Goal: Communication & Community: Answer question/provide support

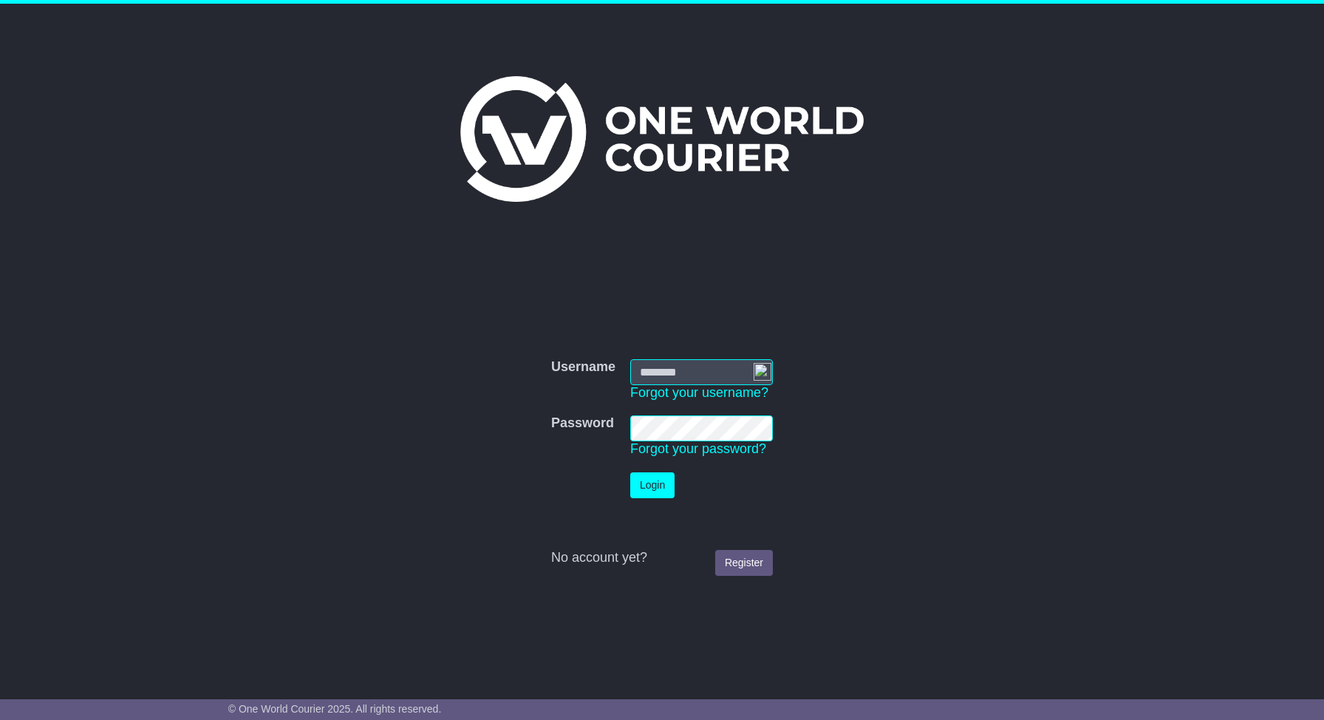
type input "**********"
click at [655, 494] on button "Login" at bounding box center [652, 485] width 44 height 26
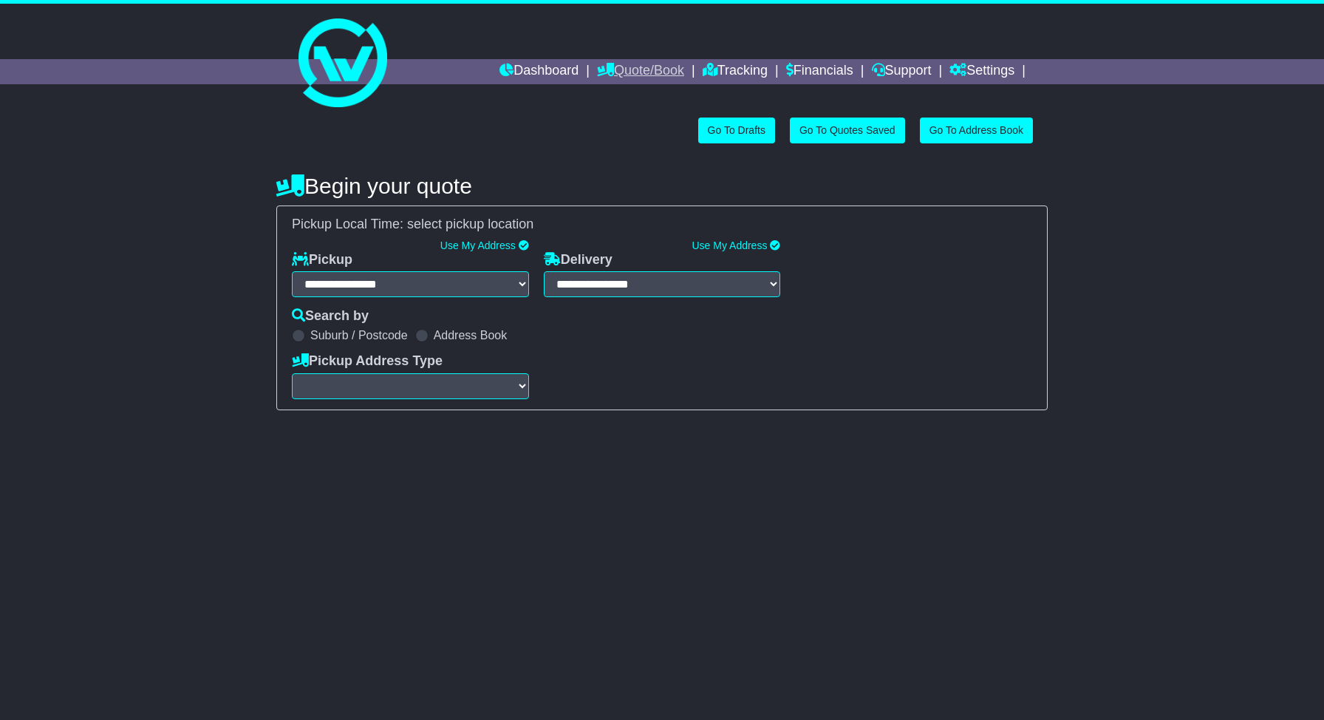
click at [633, 78] on link "Quote/Book" at bounding box center [640, 71] width 87 height 25
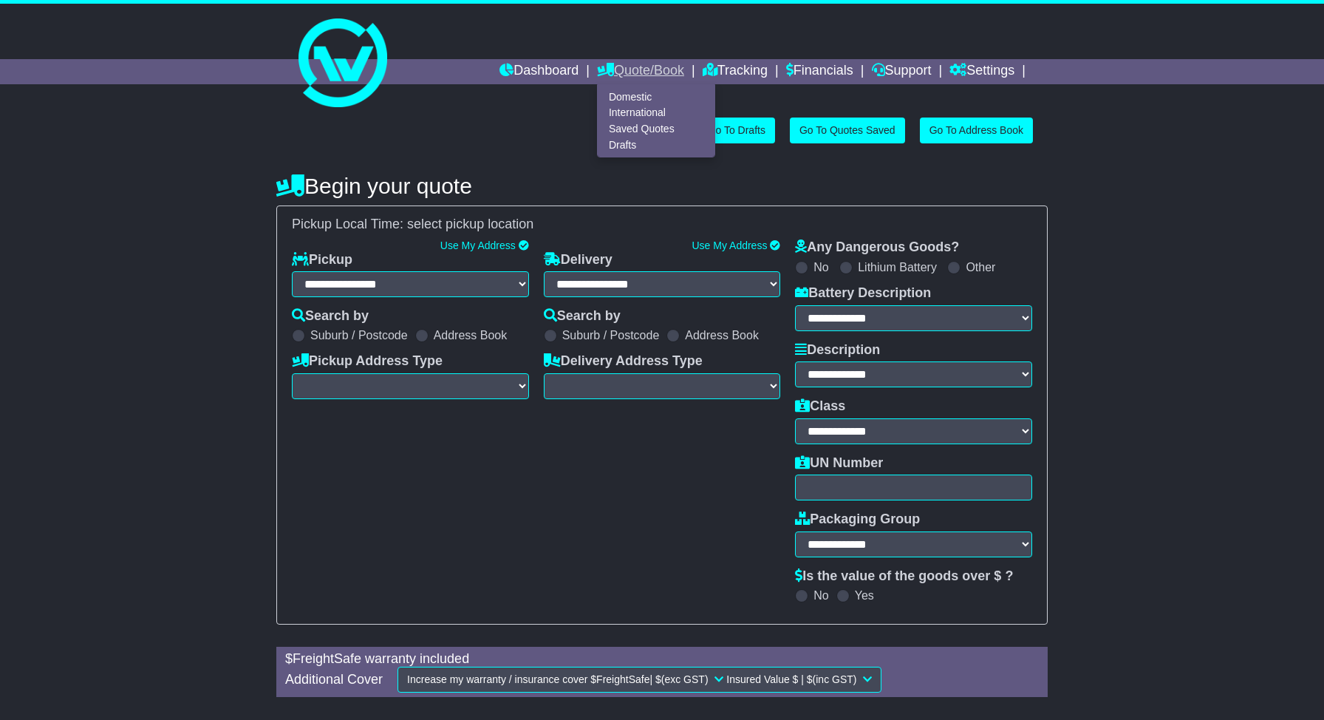
click at [638, 60] on link "Quote/Book" at bounding box center [640, 71] width 87 height 25
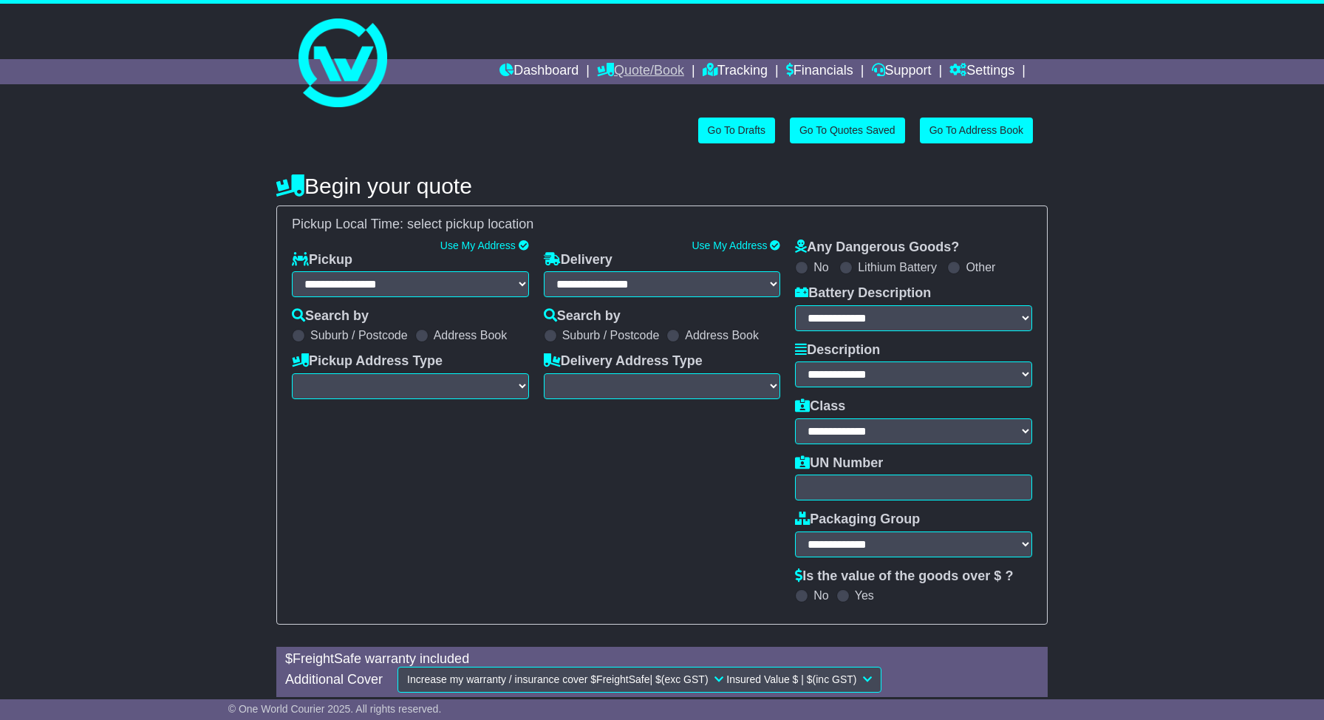
select select "**"
select select
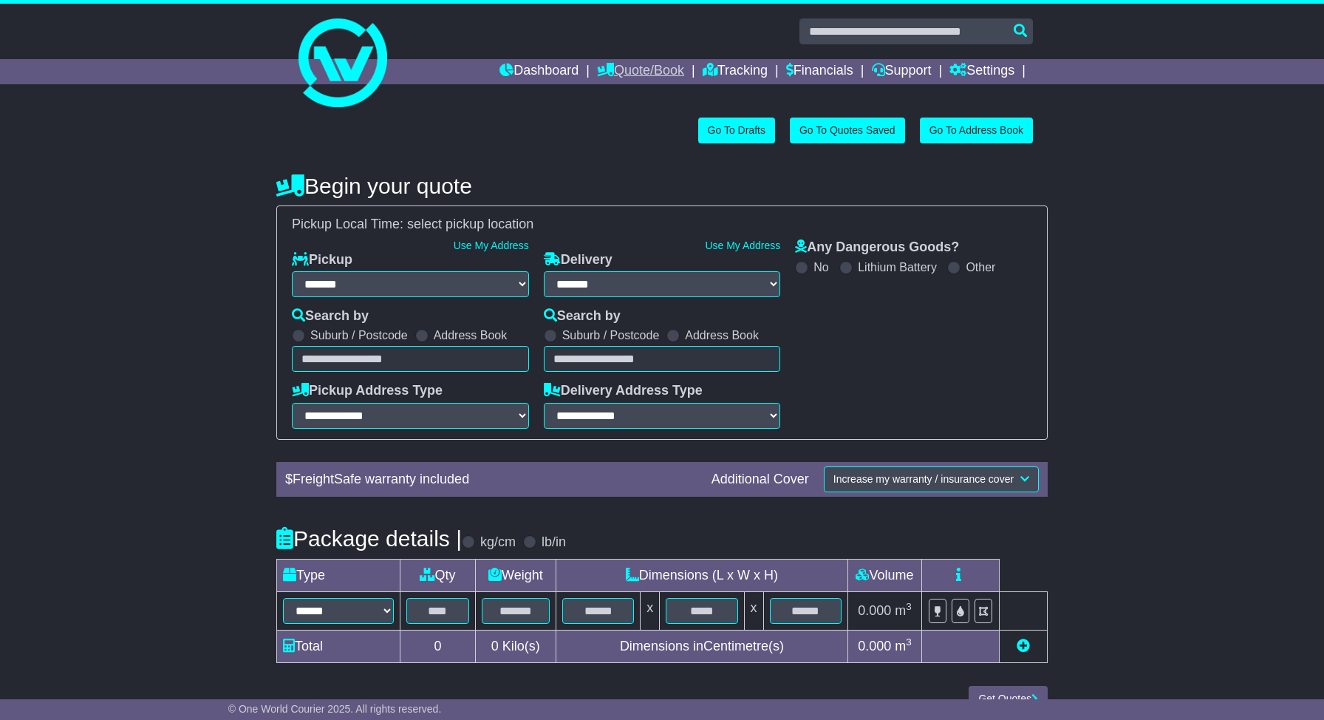
select select
click at [545, 76] on link "Dashboard" at bounding box center [538, 71] width 79 height 25
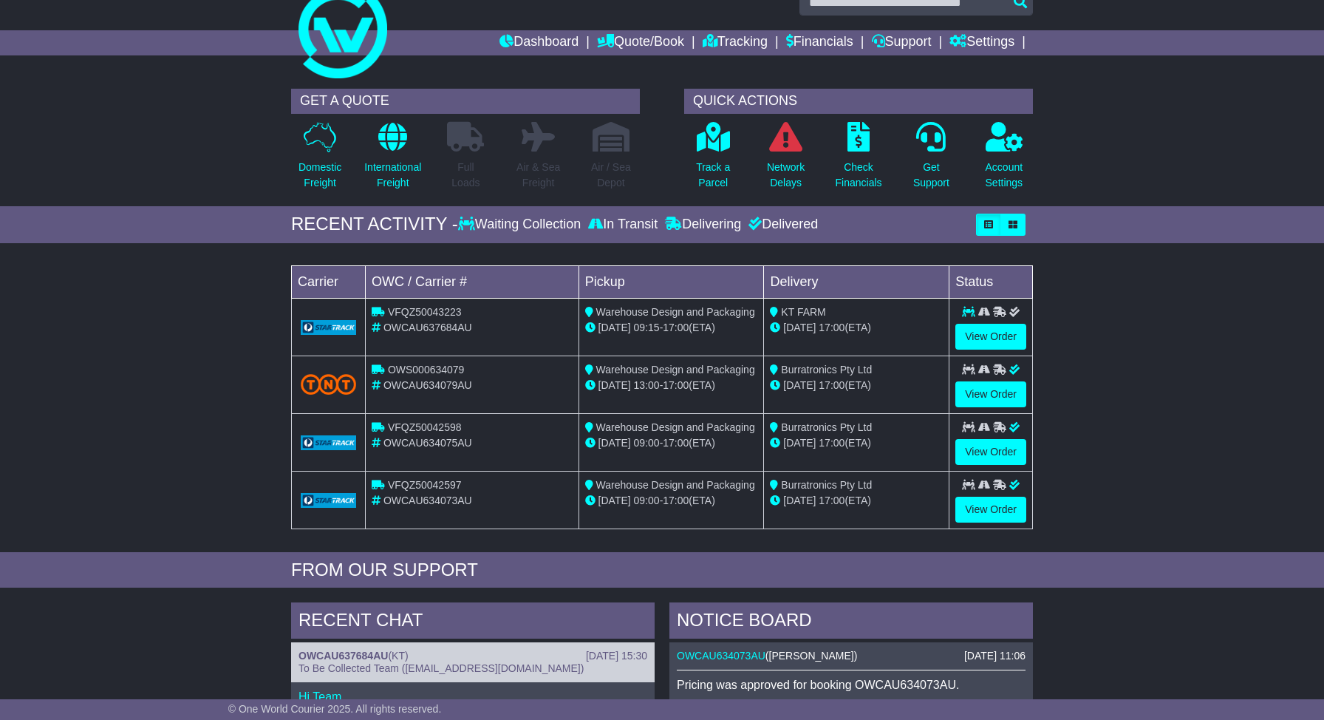
scroll to position [224, 0]
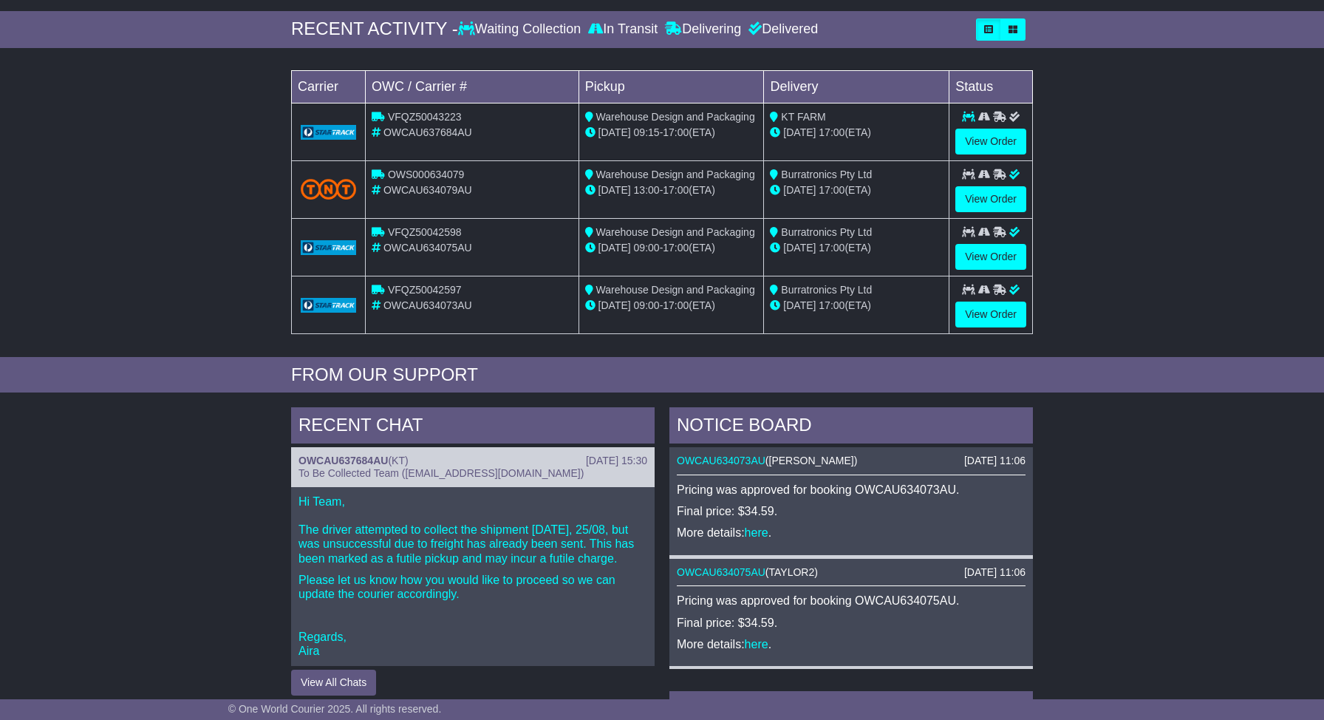
click at [505, 540] on p "Hi Team, The driver attempted to collect the shipment today, 25/08, but was uns…" at bounding box center [473, 529] width 349 height 71
click at [505, 540] on p "Hi Team, The driver attempted to collect the shipment [DATE], 25/08, but was un…" at bounding box center [473, 529] width 349 height 71
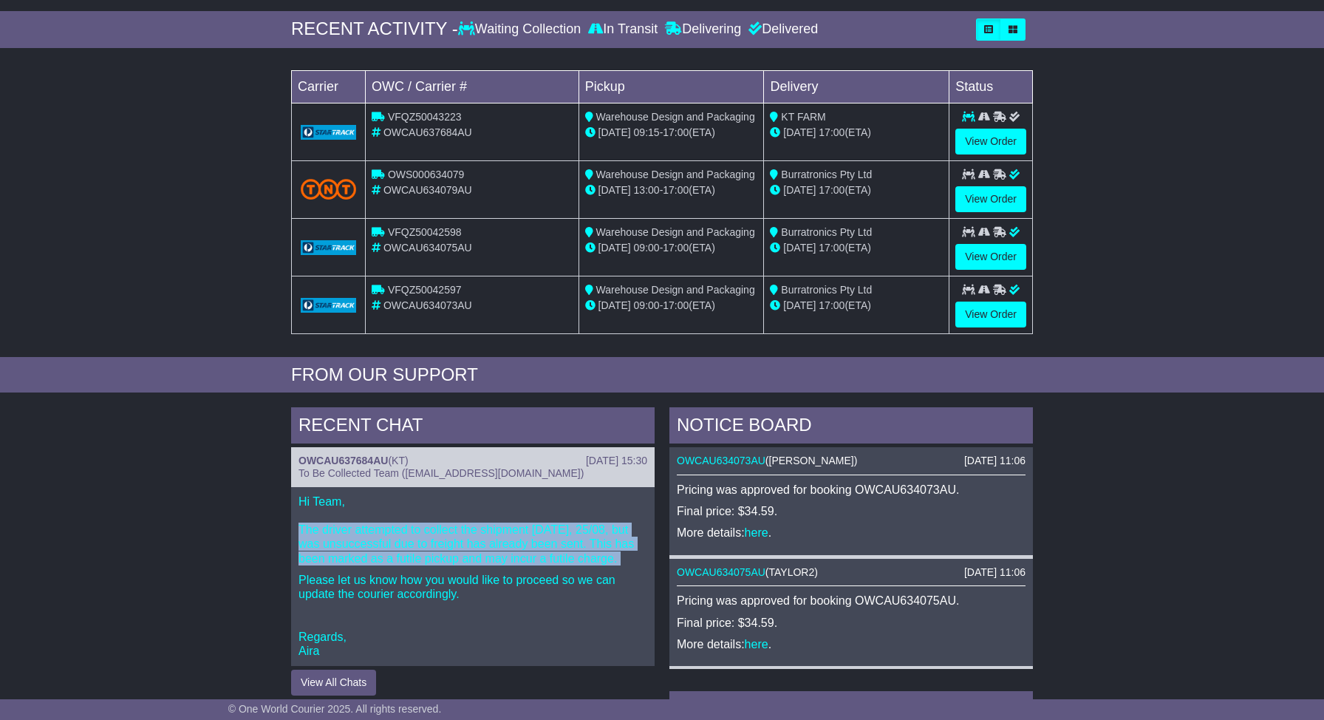
click at [505, 540] on p "Hi Team, The driver attempted to collect the shipment [DATE], 25/08, but was un…" at bounding box center [473, 529] width 349 height 71
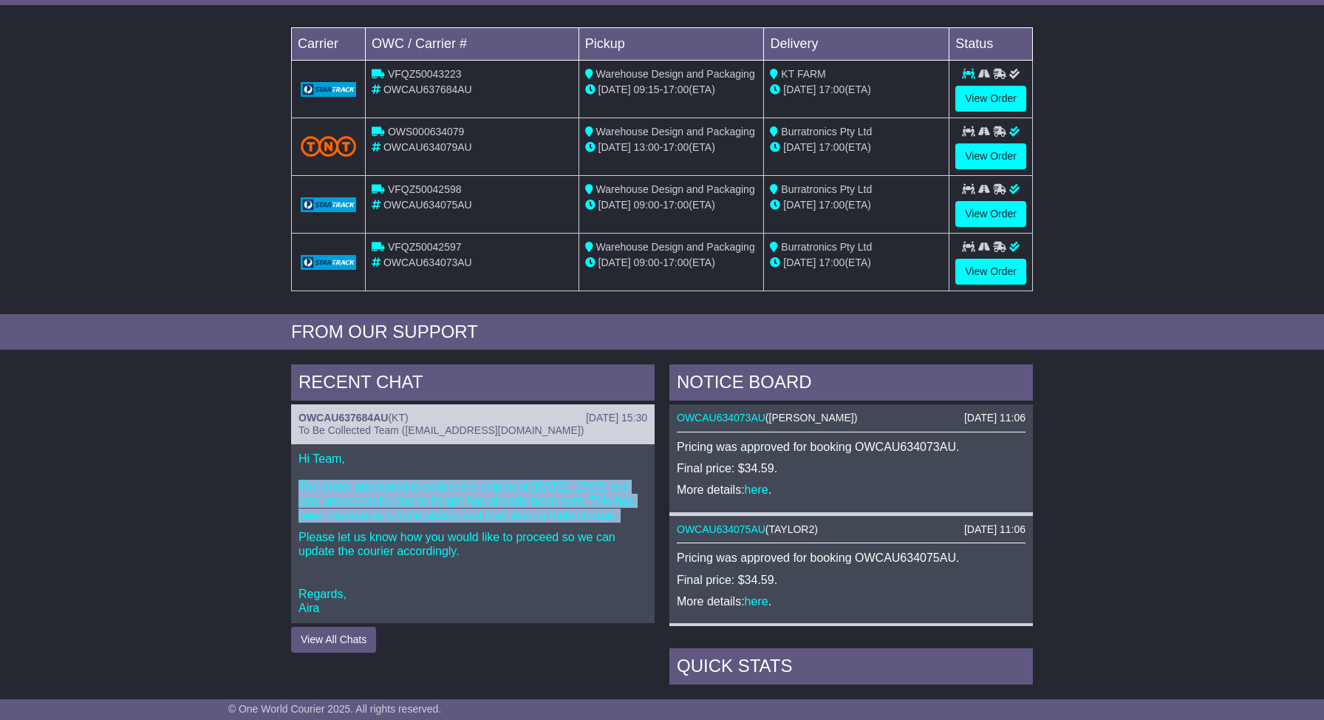
scroll to position [318, 0]
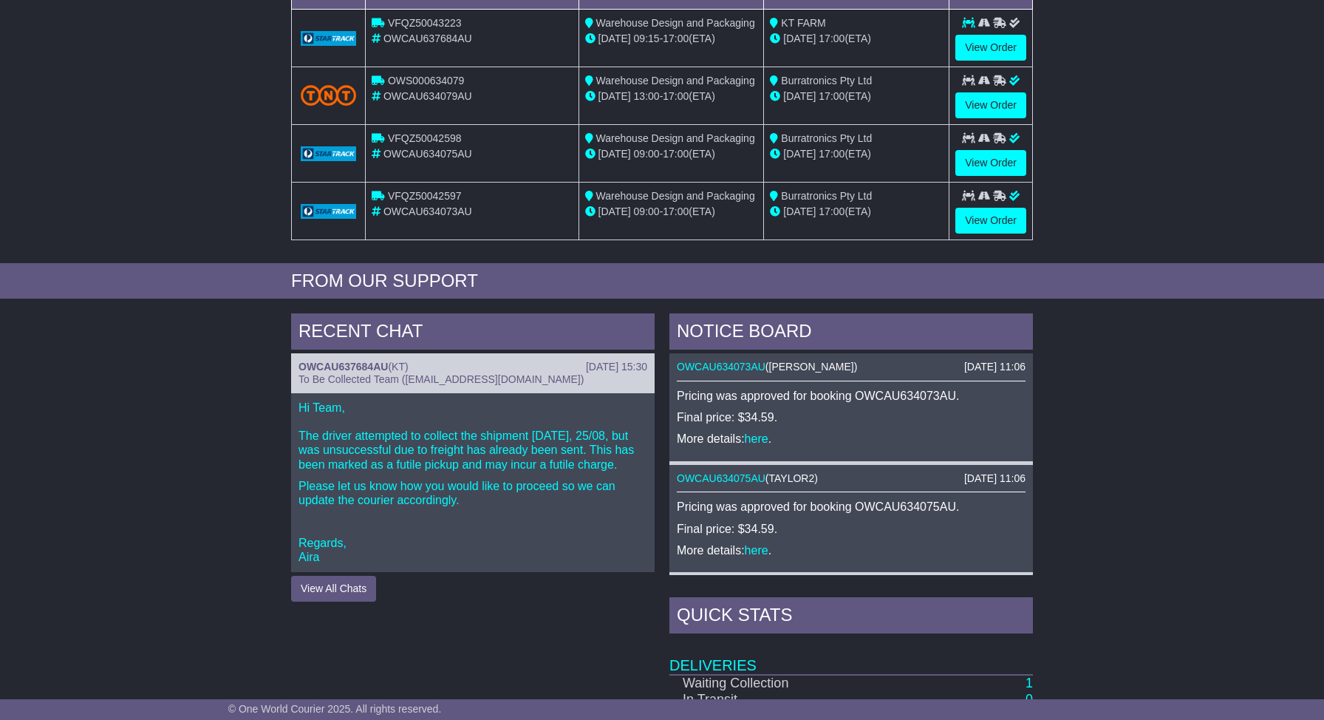
click at [335, 533] on div "Hi Team, The driver attempted to collect the shipment today, 25/08, but was uns…" at bounding box center [473, 482] width 364 height 179
click at [339, 578] on button "View All Chats" at bounding box center [333, 589] width 85 height 26
click at [525, 422] on p "Hi Team, The driver attempted to collect the shipment [DATE], 25/08, but was un…" at bounding box center [473, 435] width 349 height 71
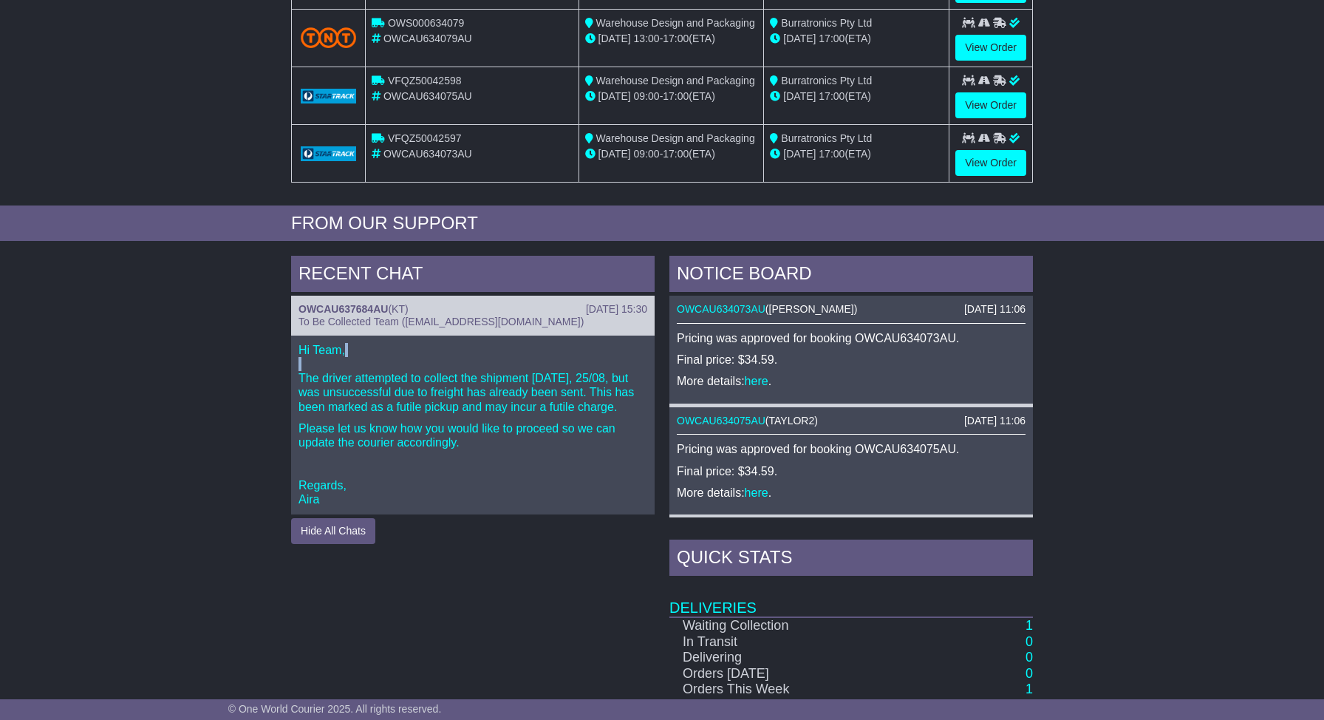
scroll to position [392, 0]
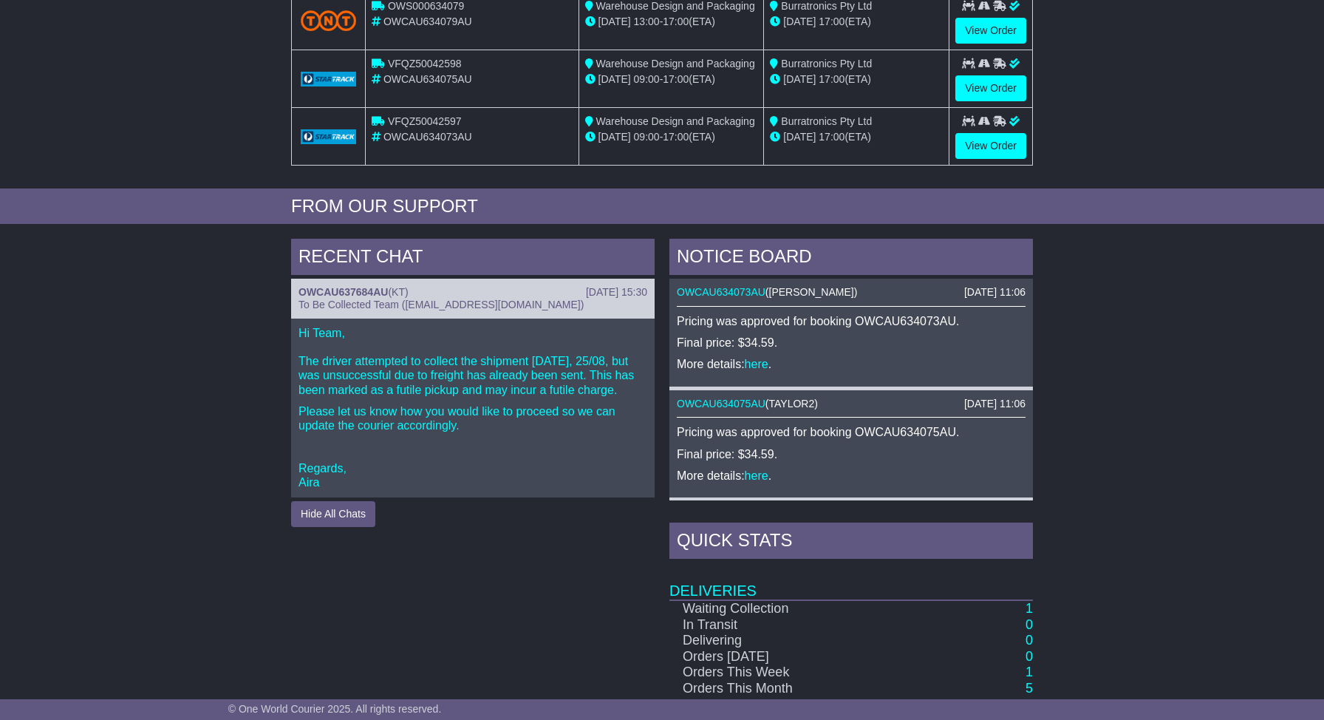
click at [392, 382] on p "Hi Team, The driver attempted to collect the shipment [DATE], 25/08, but was un…" at bounding box center [473, 361] width 349 height 71
click at [392, 282] on div "25 Aug 2025 15:30 OWCAU637684AU ( KT ) To Be Collected Team (pickup@oneworldcou…" at bounding box center [473, 299] width 364 height 40
click at [375, 299] on span "To Be Collected Team (pickup@oneworldcourier.com.au)" at bounding box center [441, 305] width 285 height 12
click at [519, 257] on div "RECENT CHAT" at bounding box center [473, 259] width 364 height 40
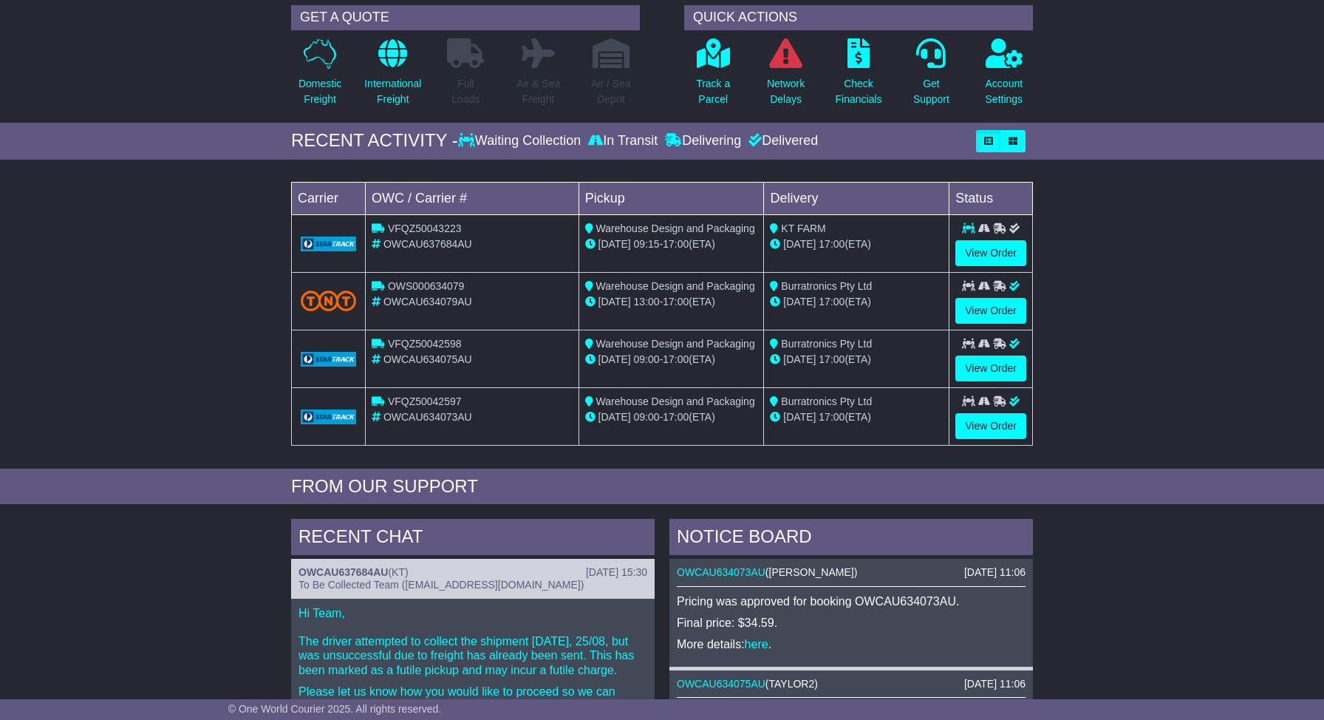
scroll to position [0, 0]
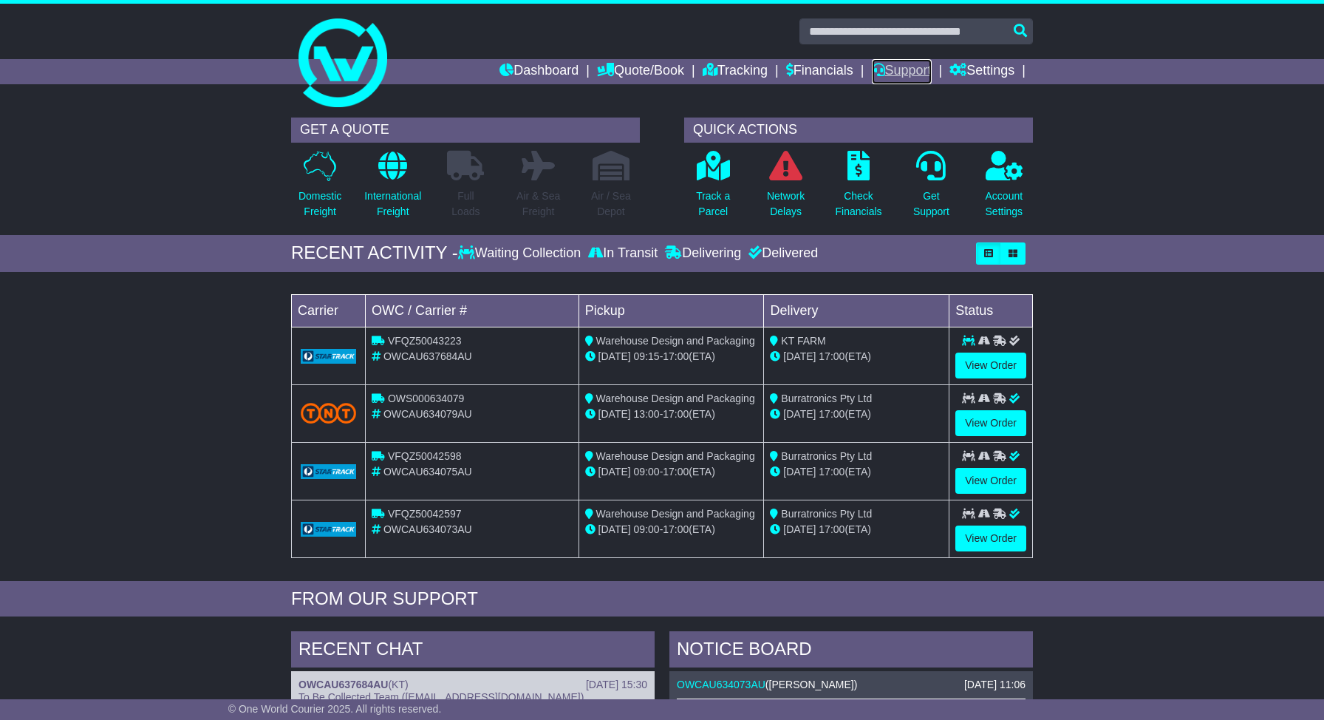
click at [913, 64] on link "Support" at bounding box center [902, 71] width 60 height 25
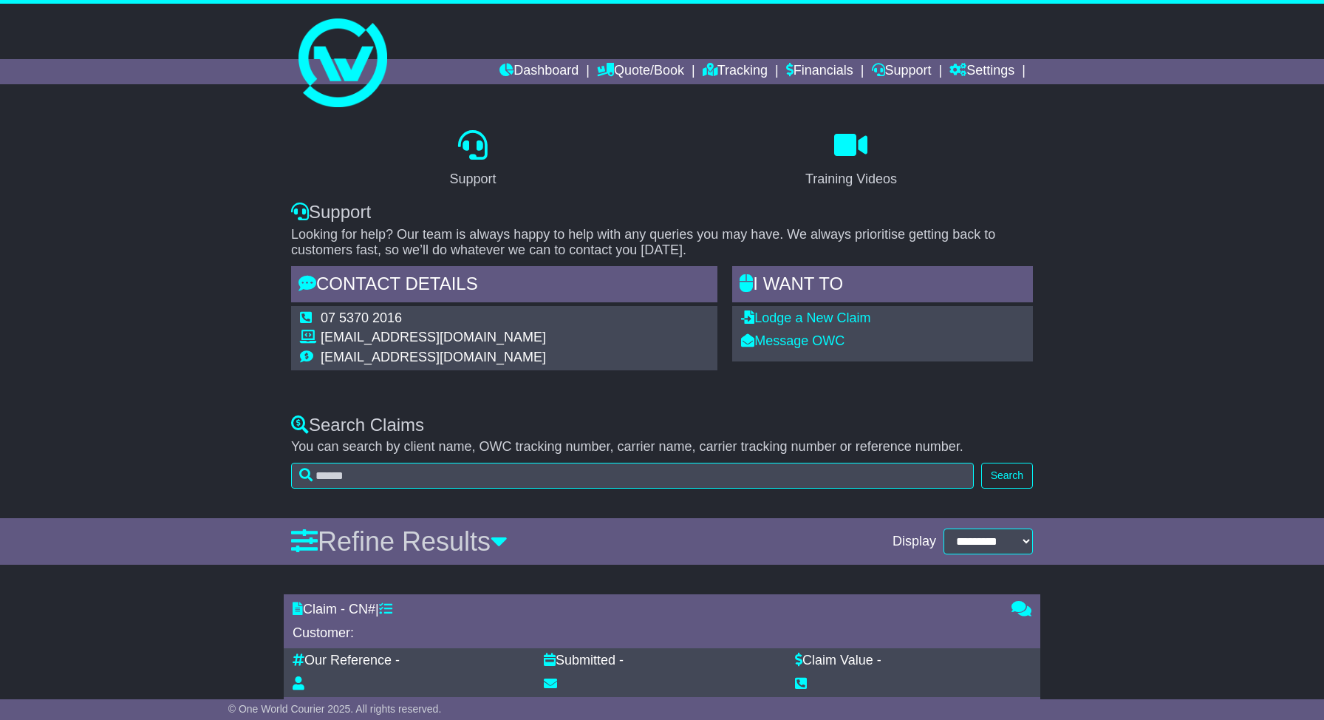
select select "*"
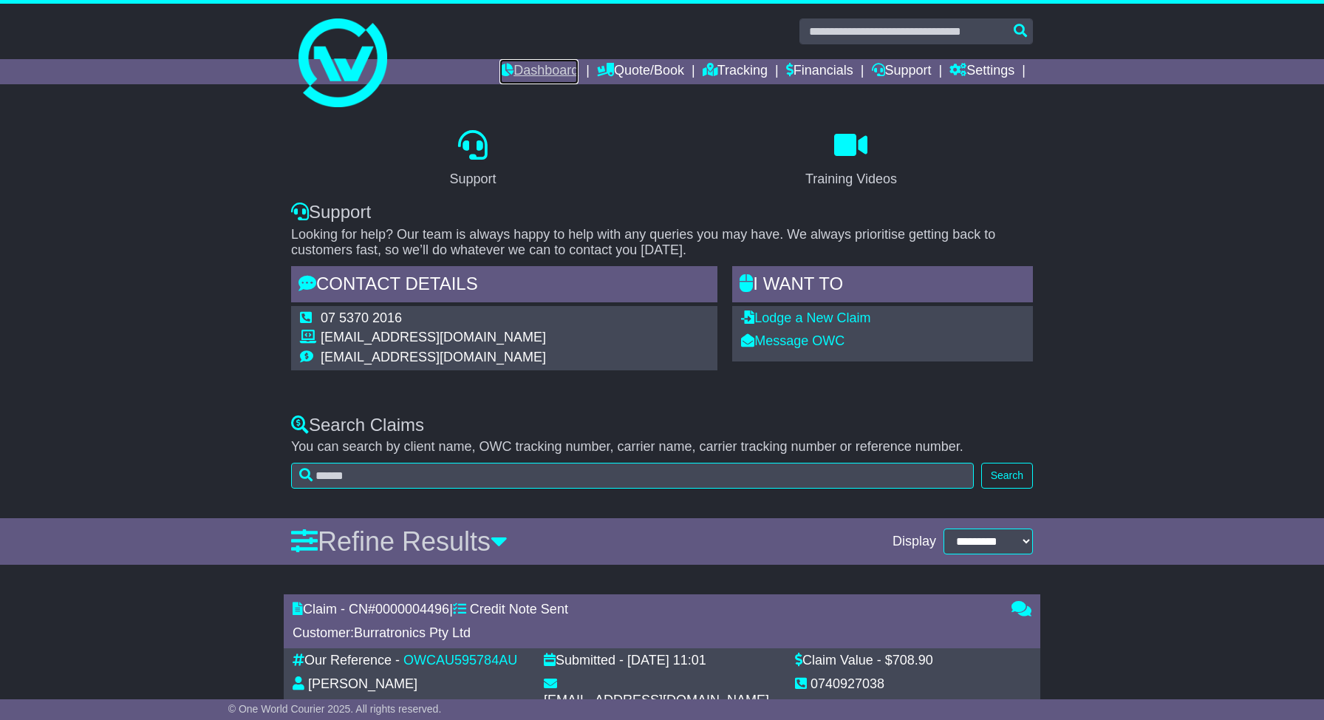
click at [549, 65] on link "Dashboard" at bounding box center [538, 71] width 79 height 25
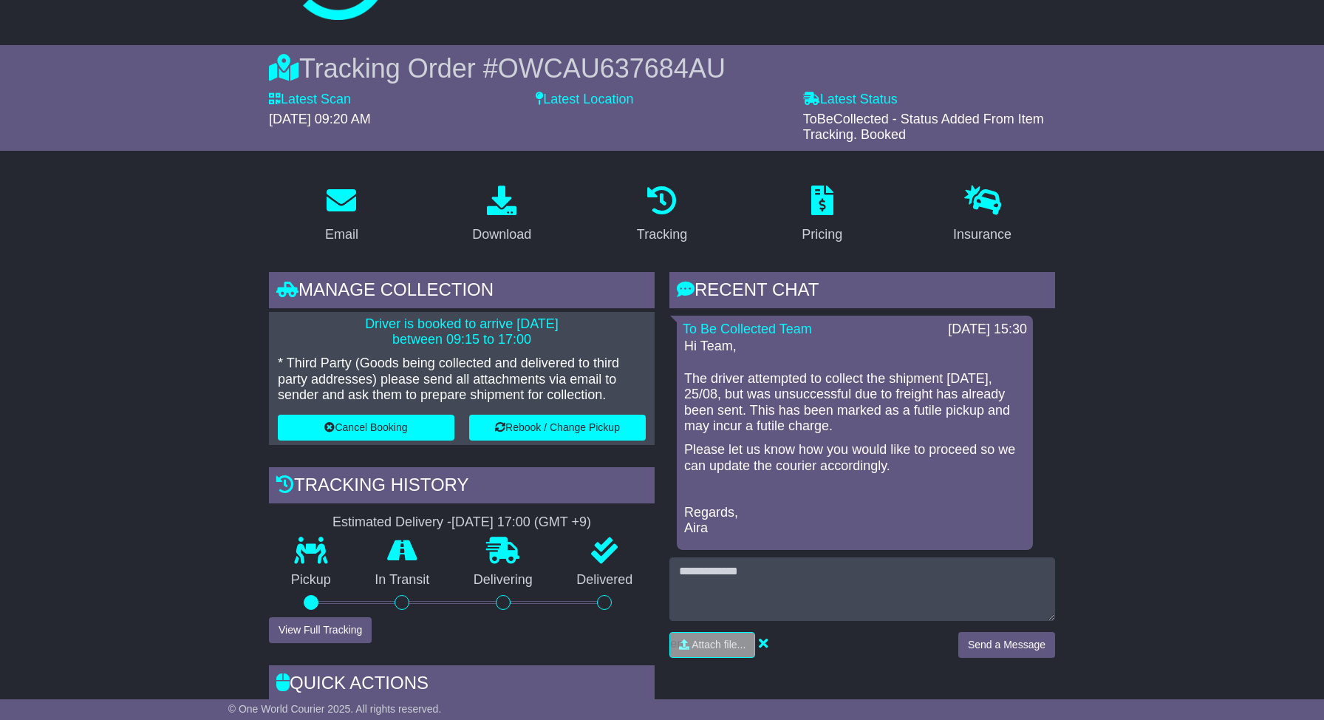
scroll to position [160, 0]
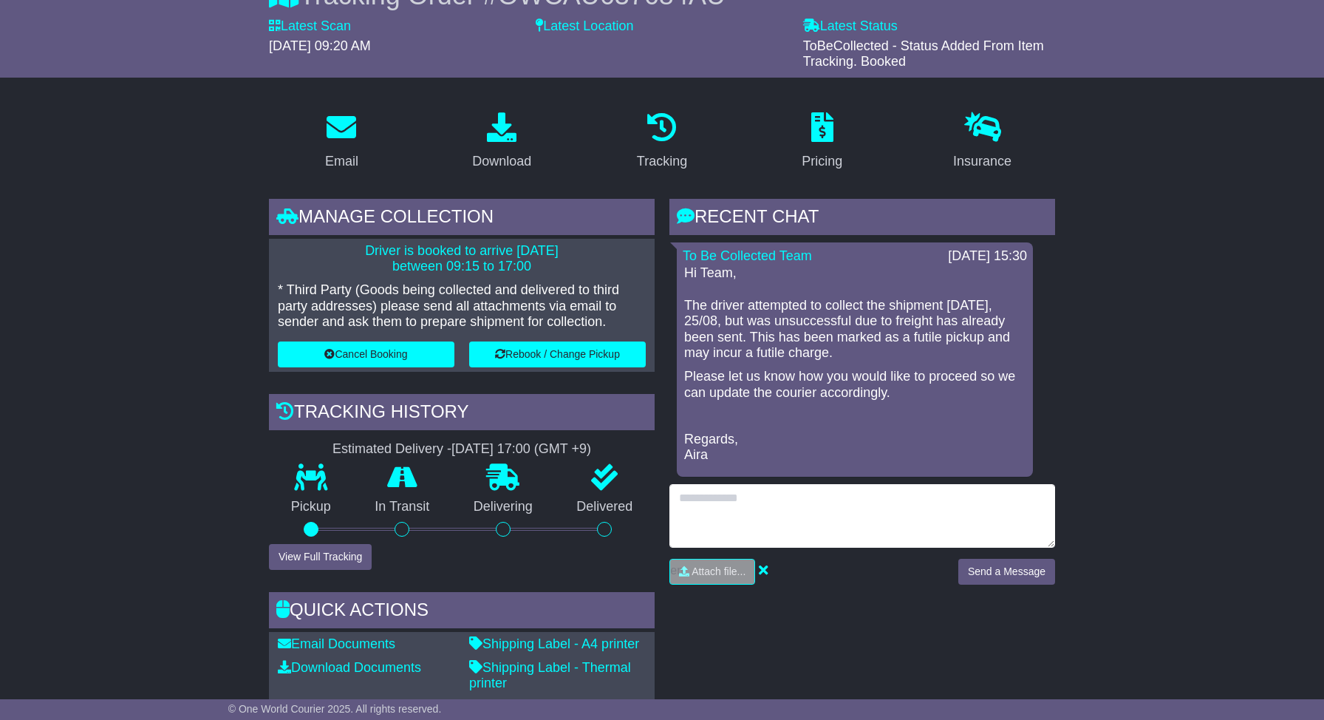
click at [785, 516] on textarea at bounding box center [862, 516] width 386 height 64
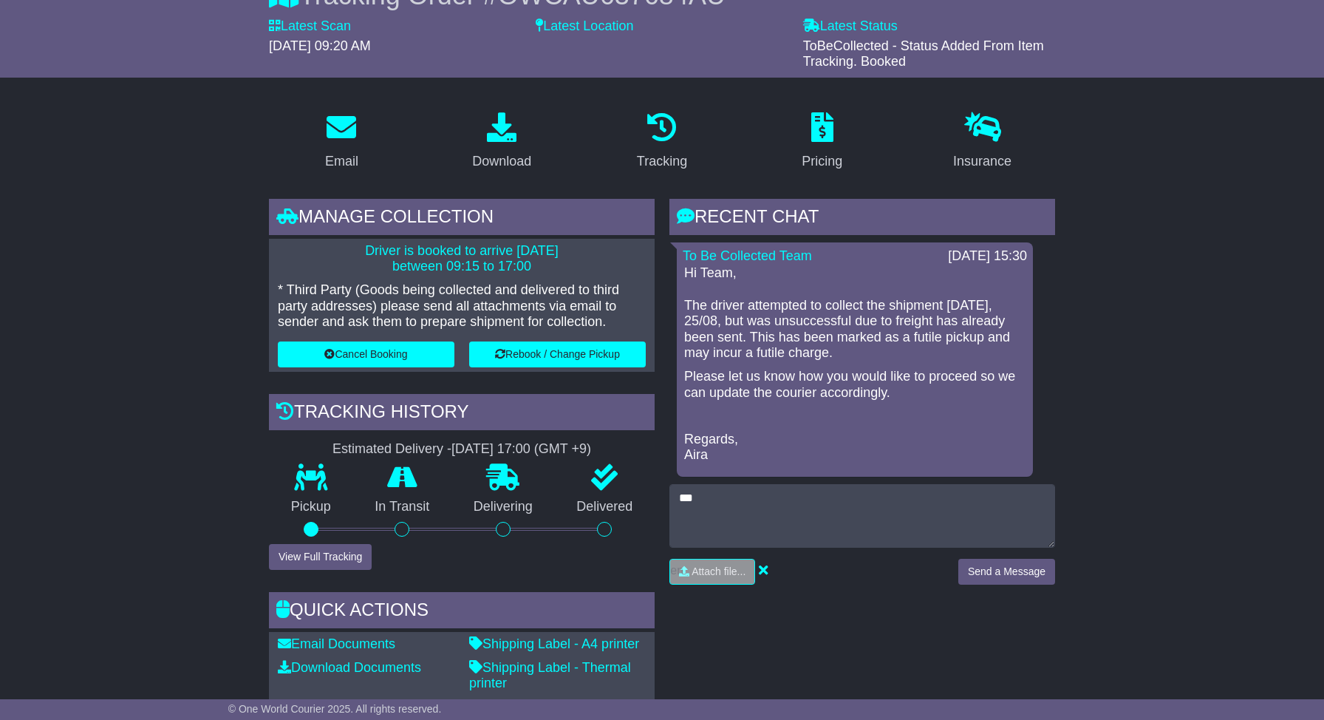
click at [695, 456] on p "Regards, Aira" at bounding box center [854, 448] width 341 height 32
copy p "Aira"
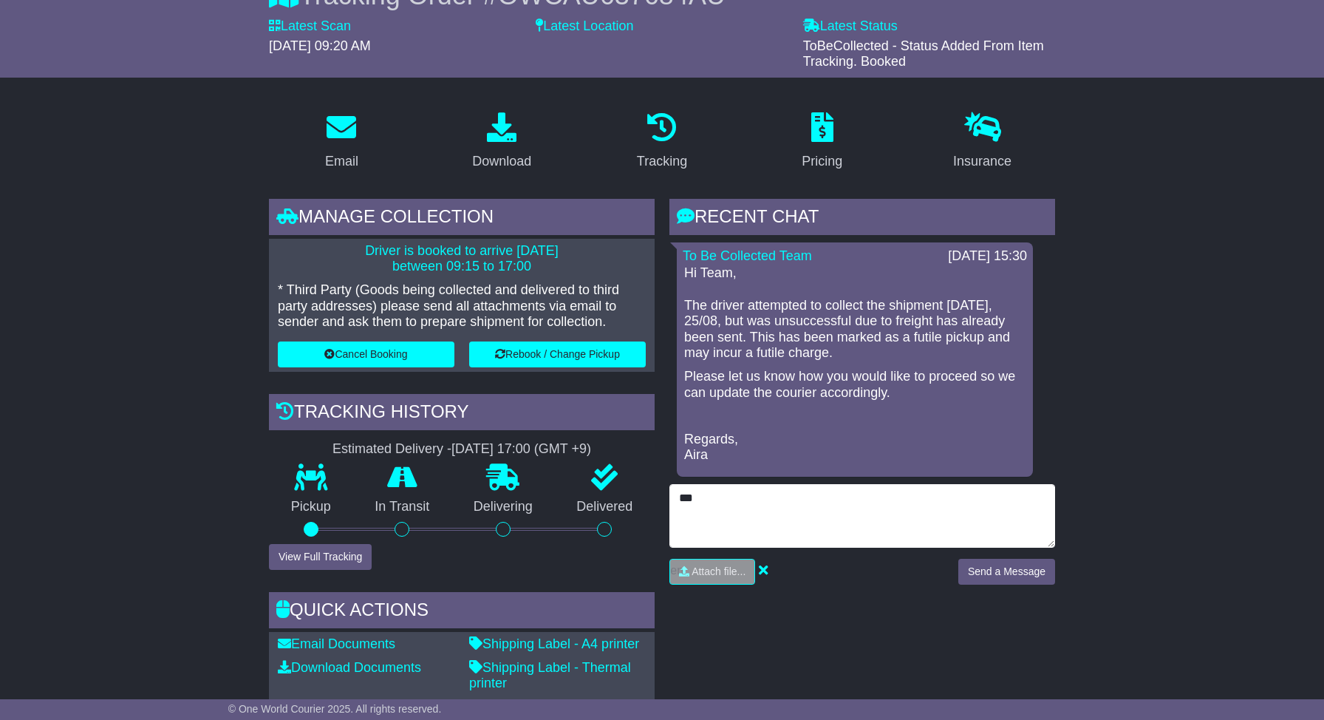
click at [711, 484] on textarea "**" at bounding box center [862, 516] width 386 height 64
click at [713, 497] on textarea "**" at bounding box center [862, 516] width 386 height 64
paste textarea "*****"
type textarea "**********"
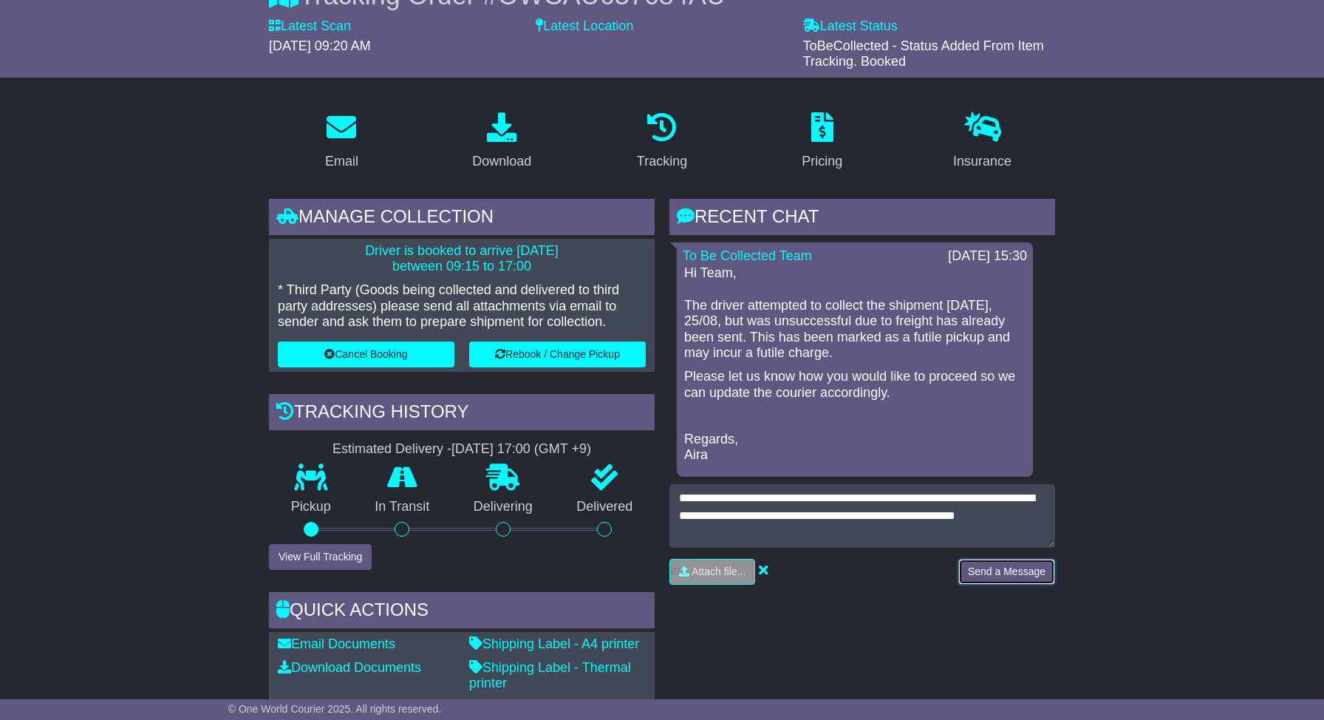
click at [1012, 573] on button "Send a Message" at bounding box center [1006, 572] width 97 height 26
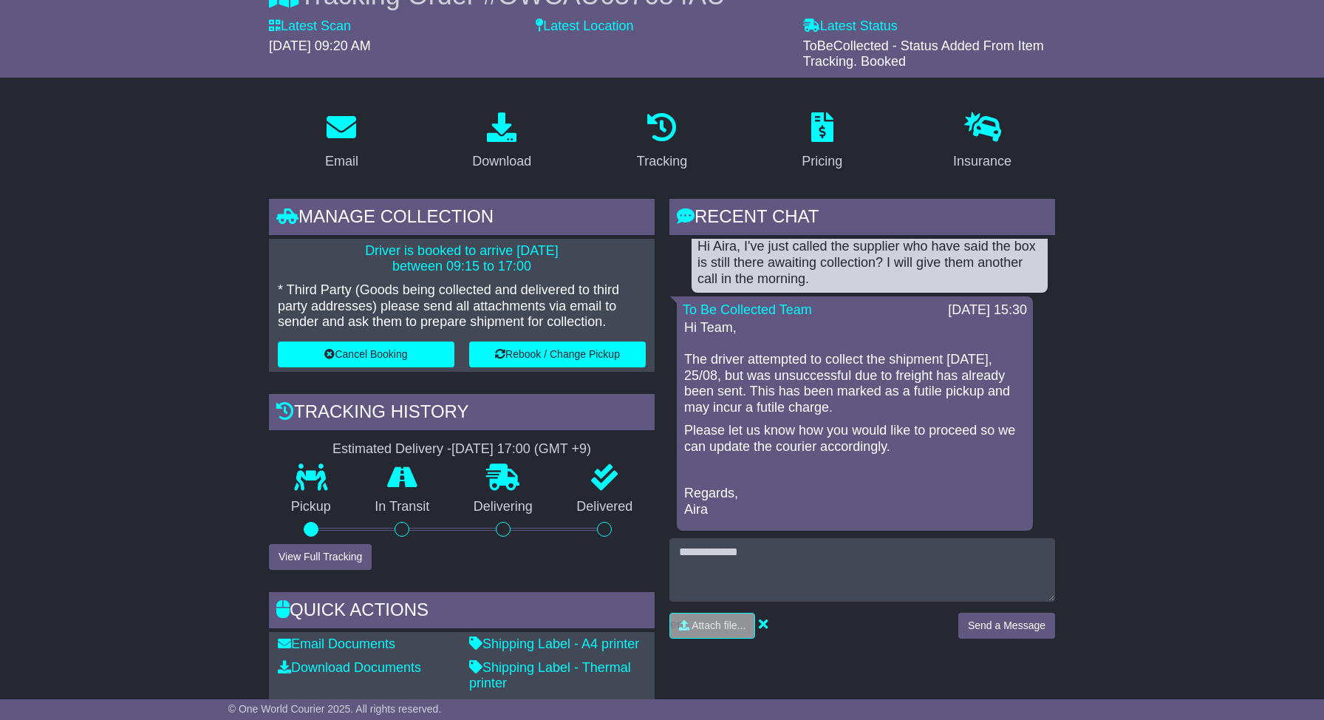
scroll to position [0, 0]
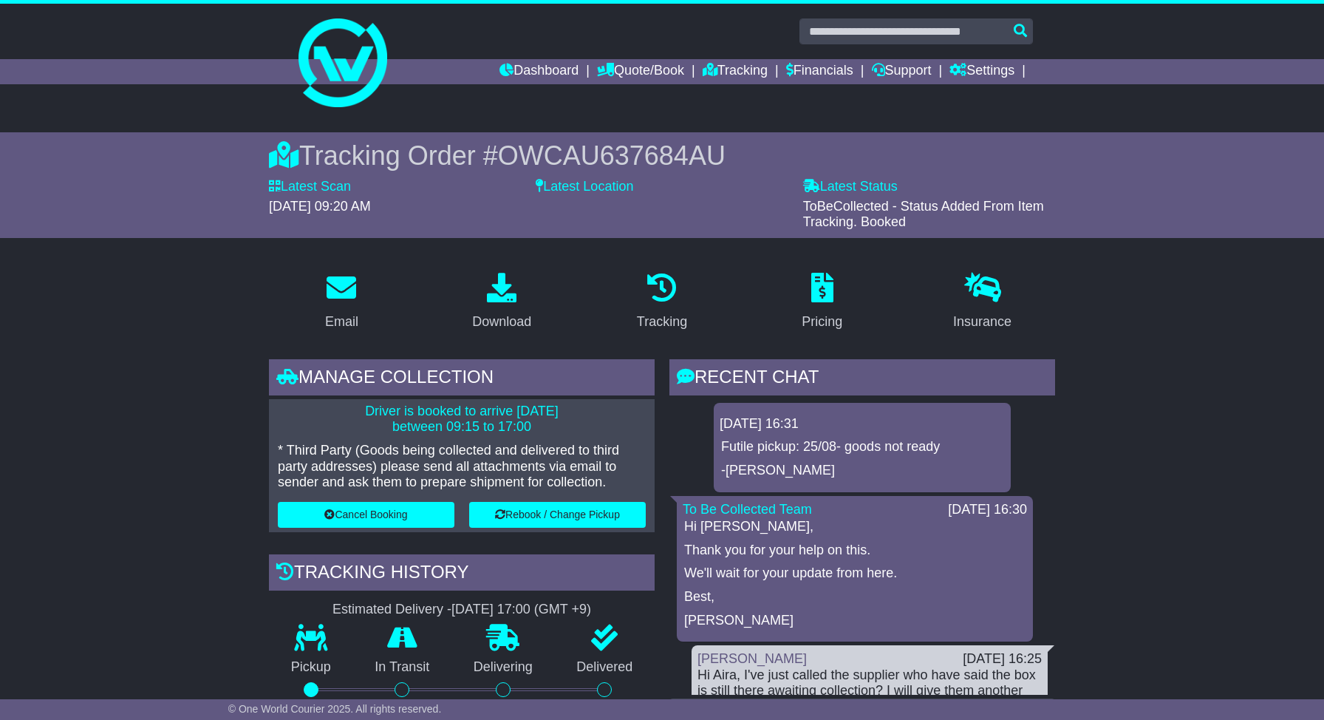
click at [863, 458] on div "Futile pickup: 25/08- goods not ready -[PERSON_NAME]" at bounding box center [862, 458] width 285 height 39
click at [863, 446] on p "Futile pickup: 25/08- goods not ready" at bounding box center [862, 447] width 282 height 16
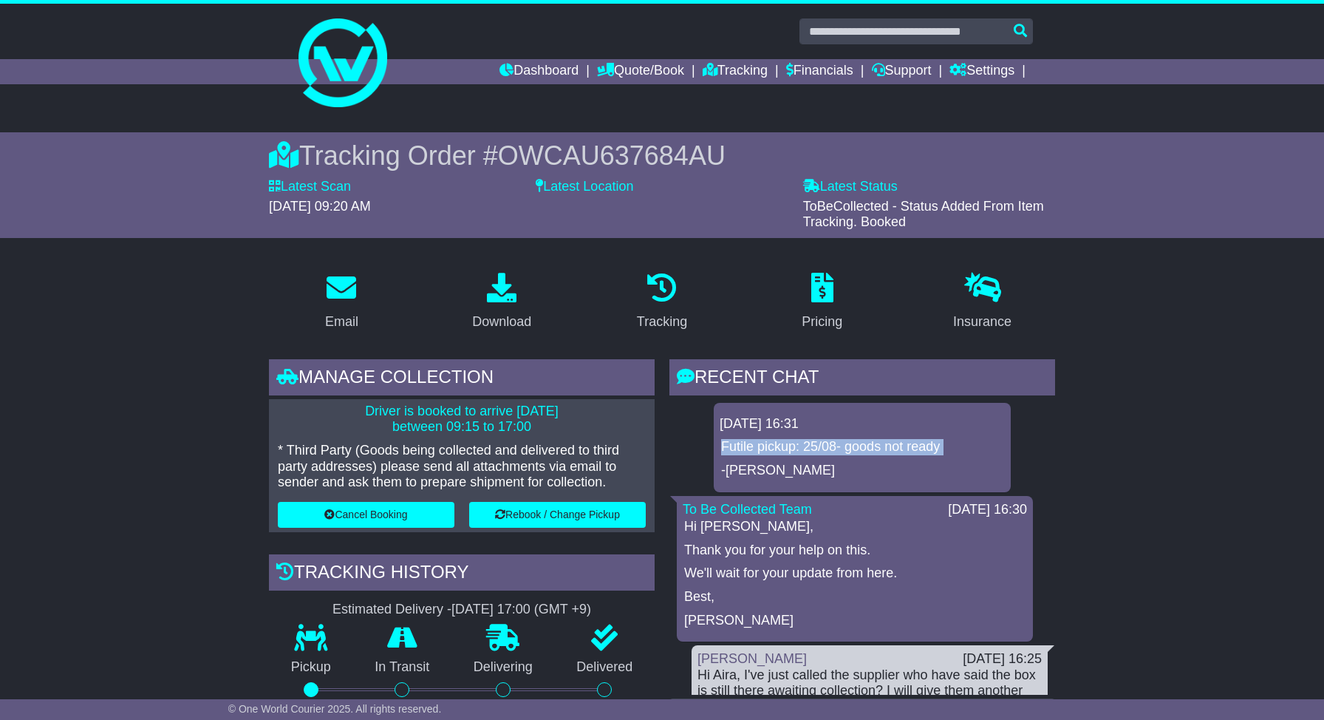
click at [863, 446] on p "Futile pickup: 25/08- goods not ready" at bounding box center [862, 447] width 282 height 16
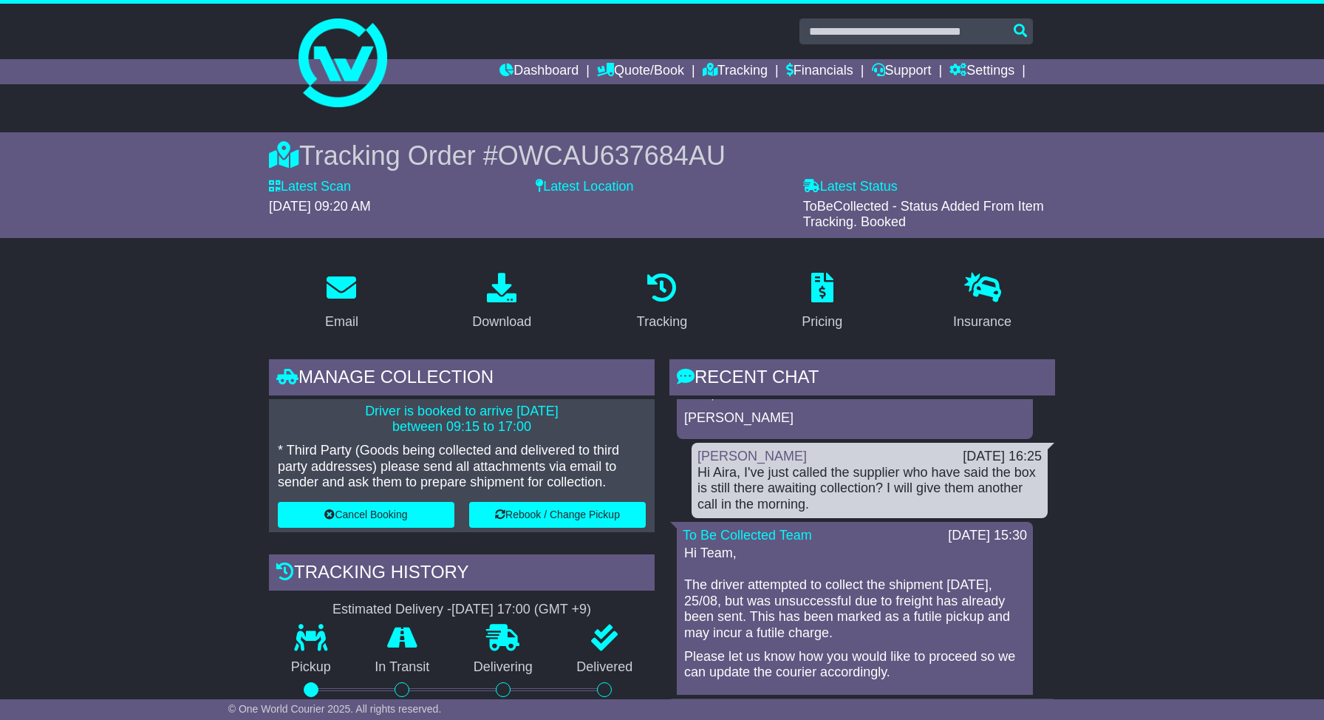
scroll to position [267, 0]
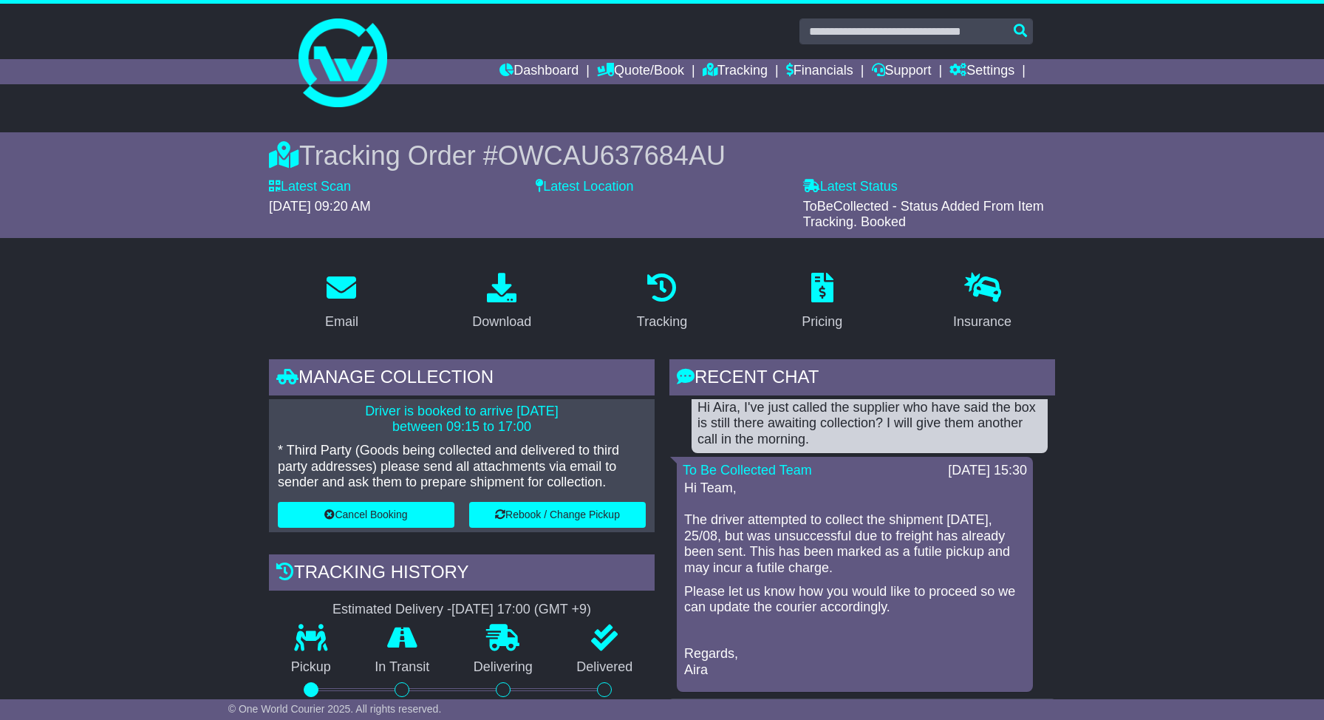
click at [828, 545] on p "Hi Team, The driver attempted to collect the shipment [DATE], 25/08, but was un…" at bounding box center [854, 528] width 341 height 96
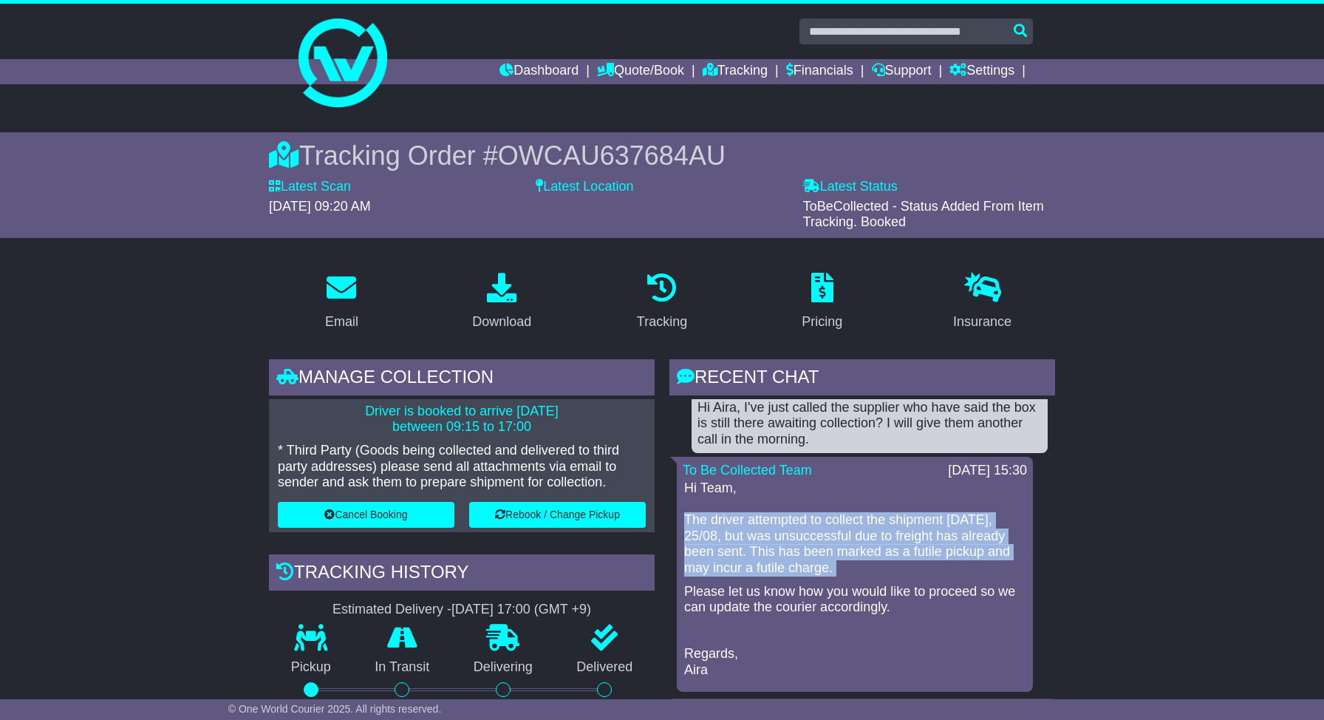
click at [828, 545] on p "Hi Team, The driver attempted to collect the shipment [DATE], 25/08, but was un…" at bounding box center [854, 528] width 341 height 96
click at [867, 570] on p "Hi Team, The driver attempted to collect the shipment [DATE], 25/08, but was un…" at bounding box center [854, 528] width 341 height 96
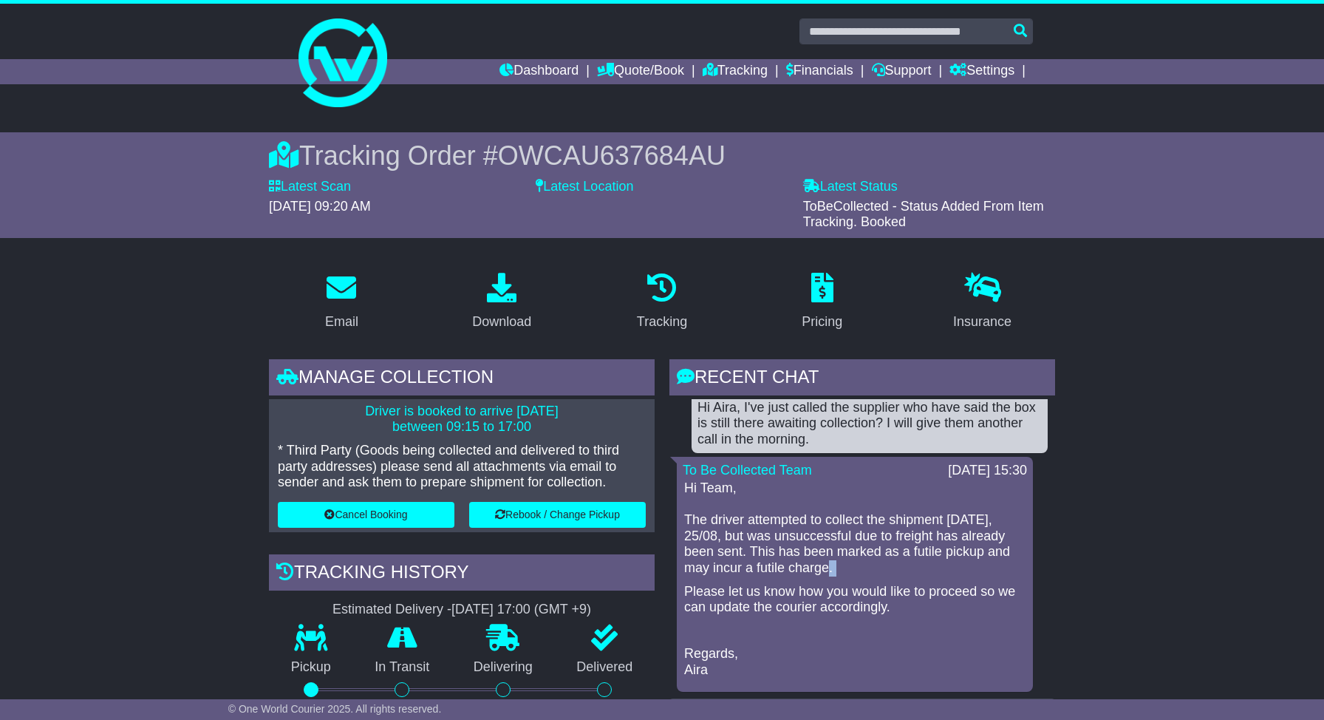
click at [867, 570] on p "Hi Team, The driver attempted to collect the shipment [DATE], 25/08, but was un…" at bounding box center [854, 528] width 341 height 96
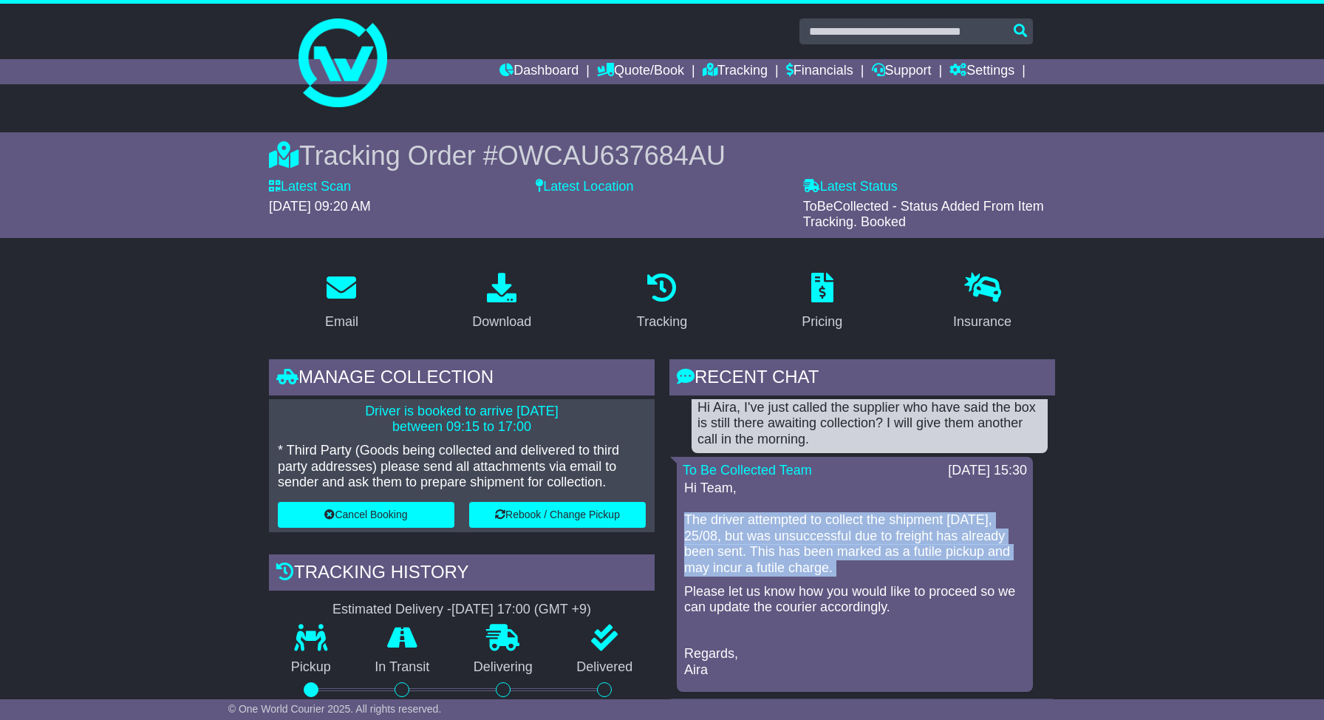
click at [867, 570] on p "Hi Team, The driver attempted to collect the shipment [DATE], 25/08, but was un…" at bounding box center [854, 528] width 341 height 96
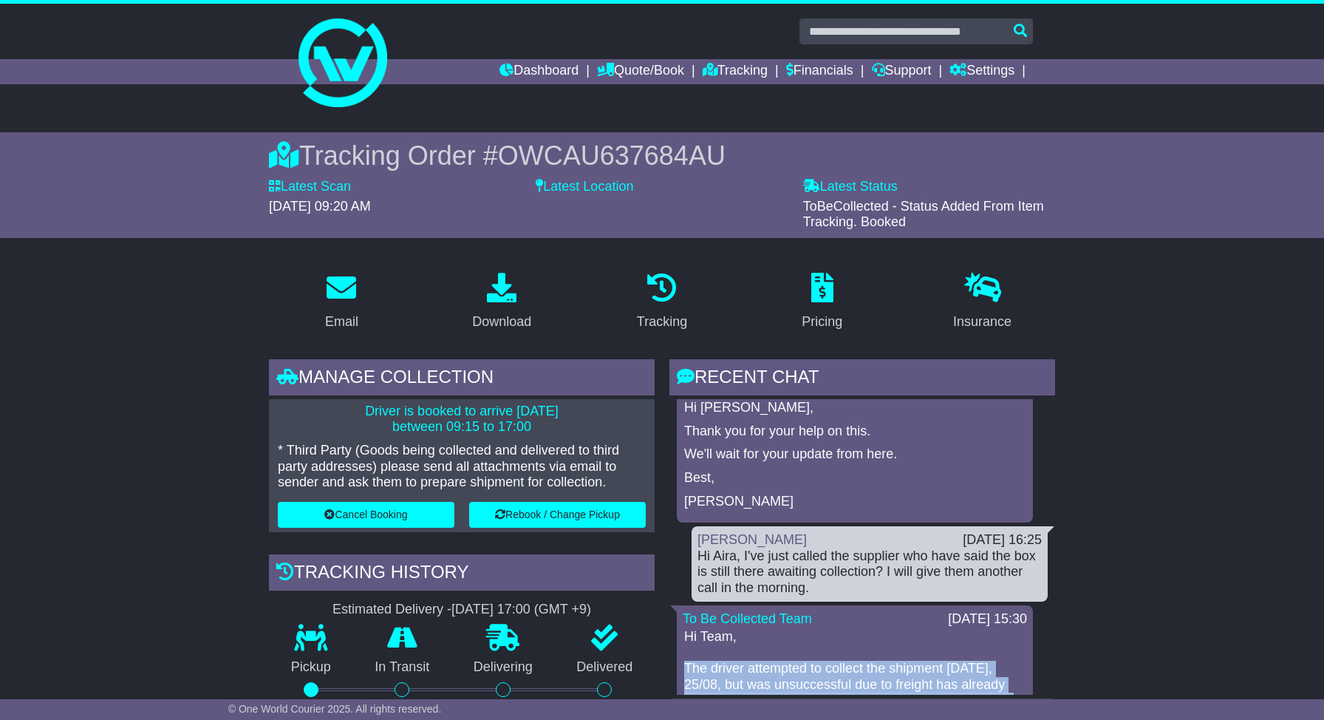
scroll to position [122, 0]
